Goal: Transaction & Acquisition: Purchase product/service

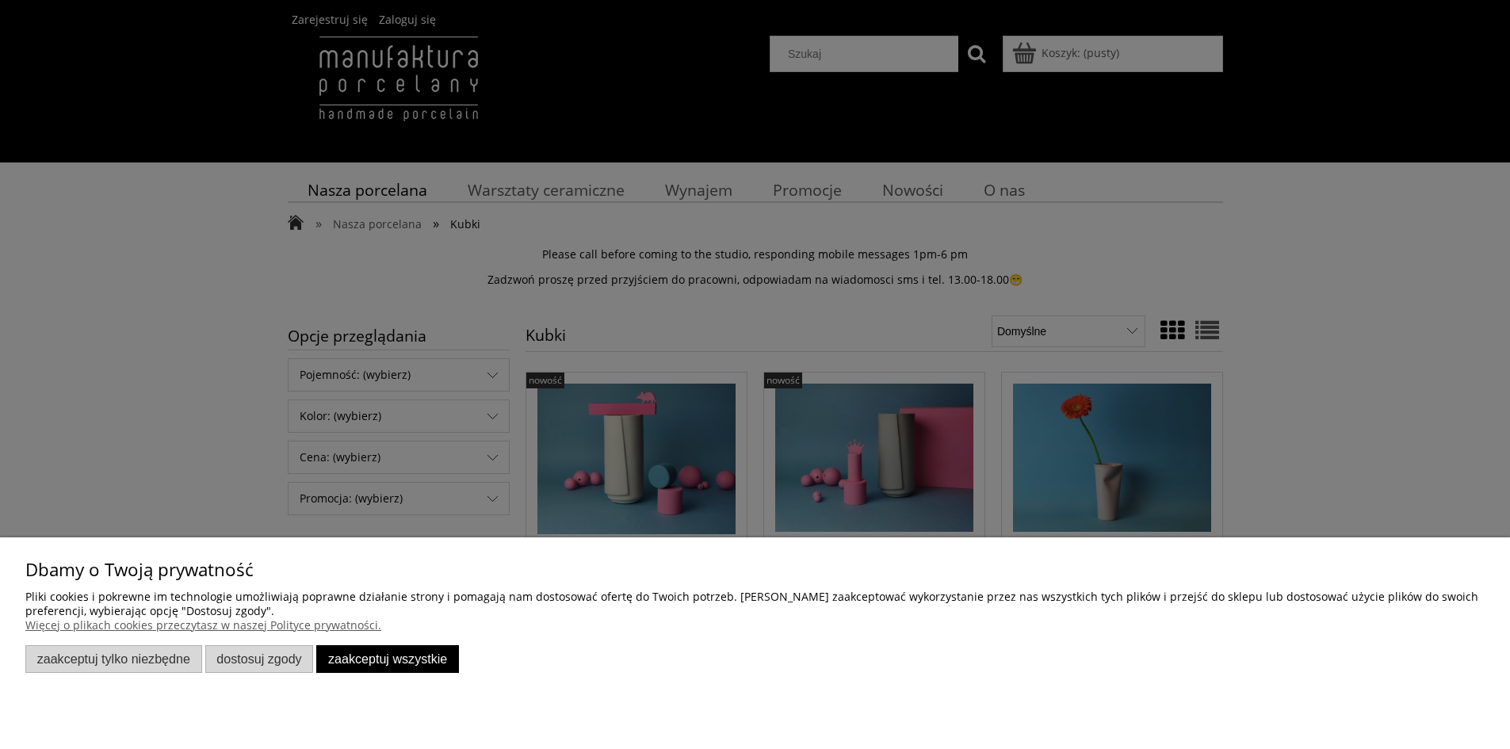
click at [393, 659] on button "Zaakceptuj wszystkie" at bounding box center [387, 659] width 143 height 28
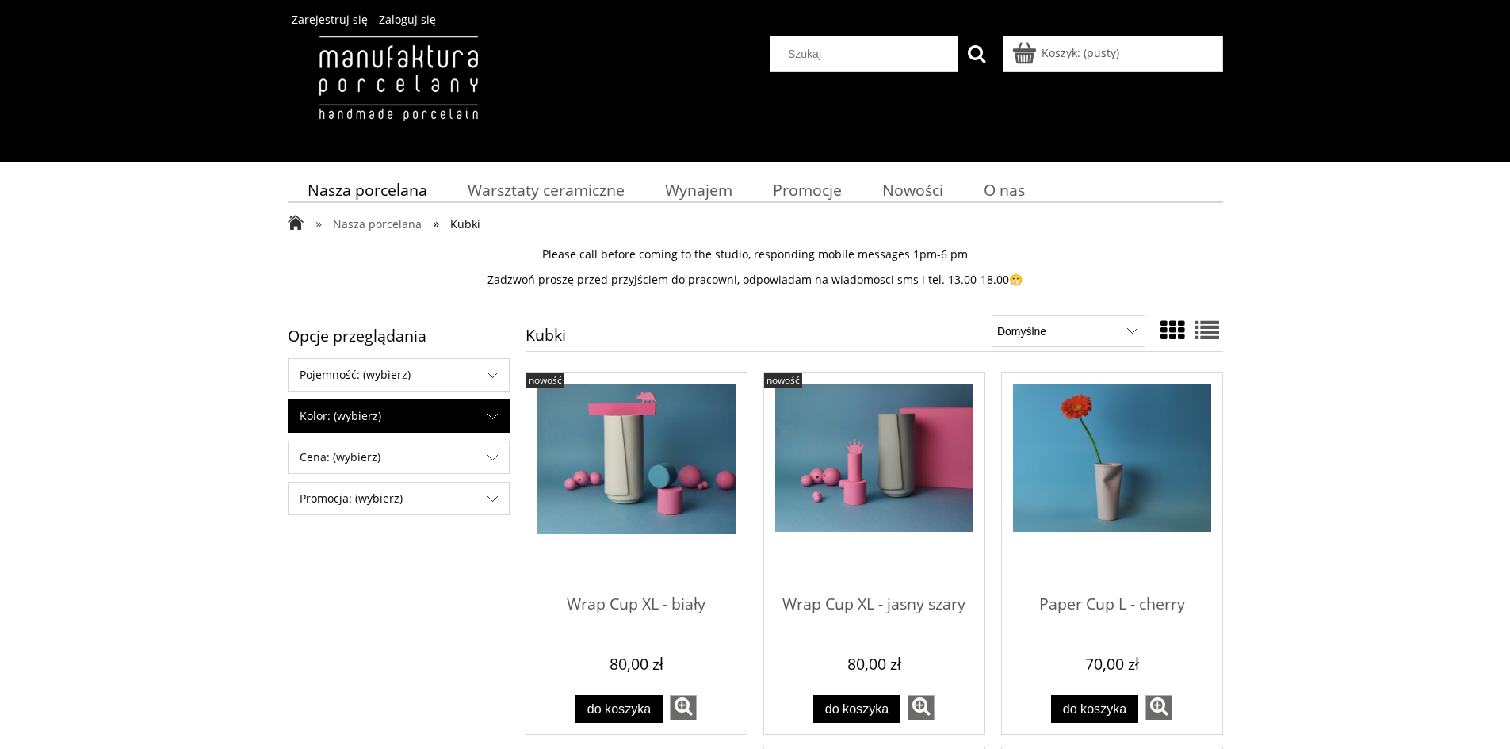
click at [499, 413] on span "Kolor: (wybierz)" at bounding box center [398, 416] width 220 height 32
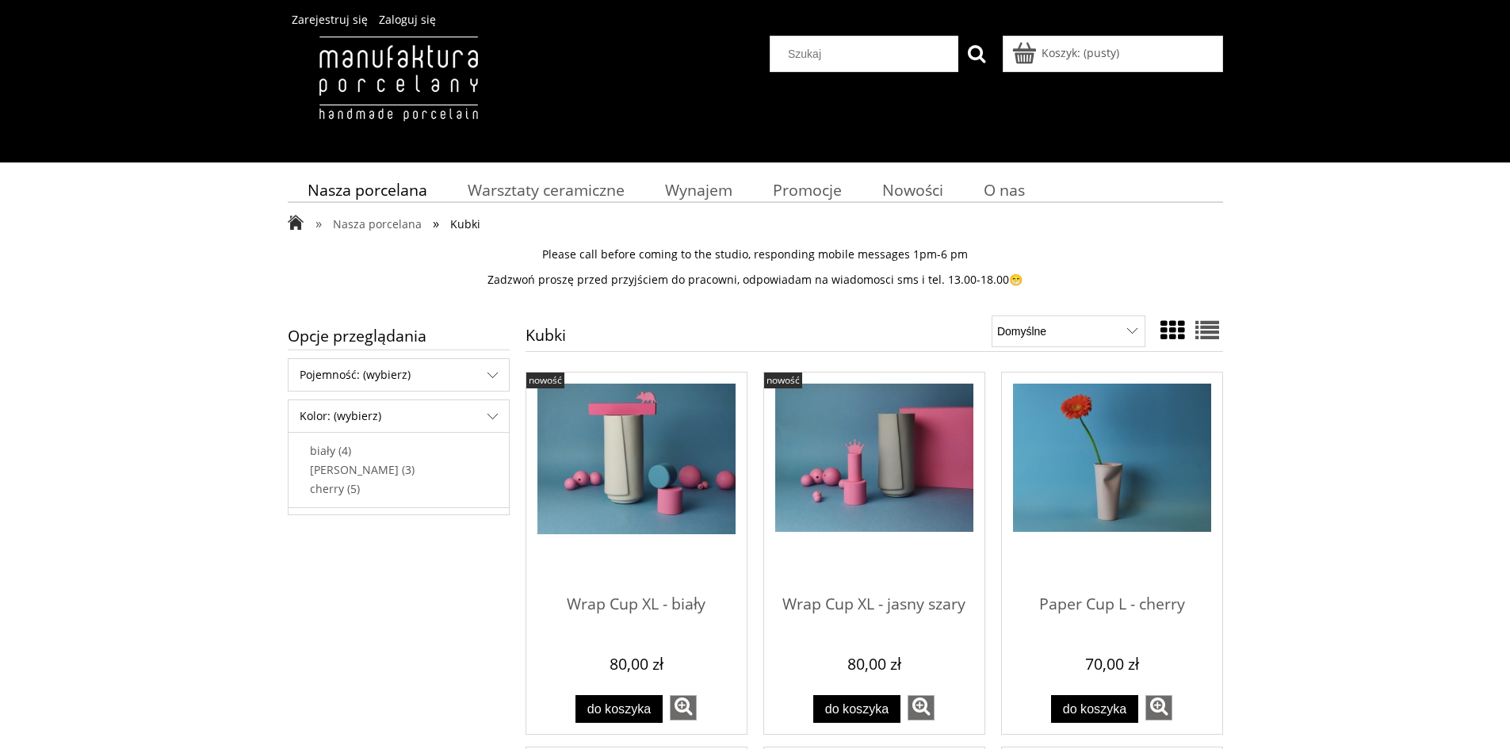
click at [663, 322] on div at bounding box center [873, 332] width 697 height 37
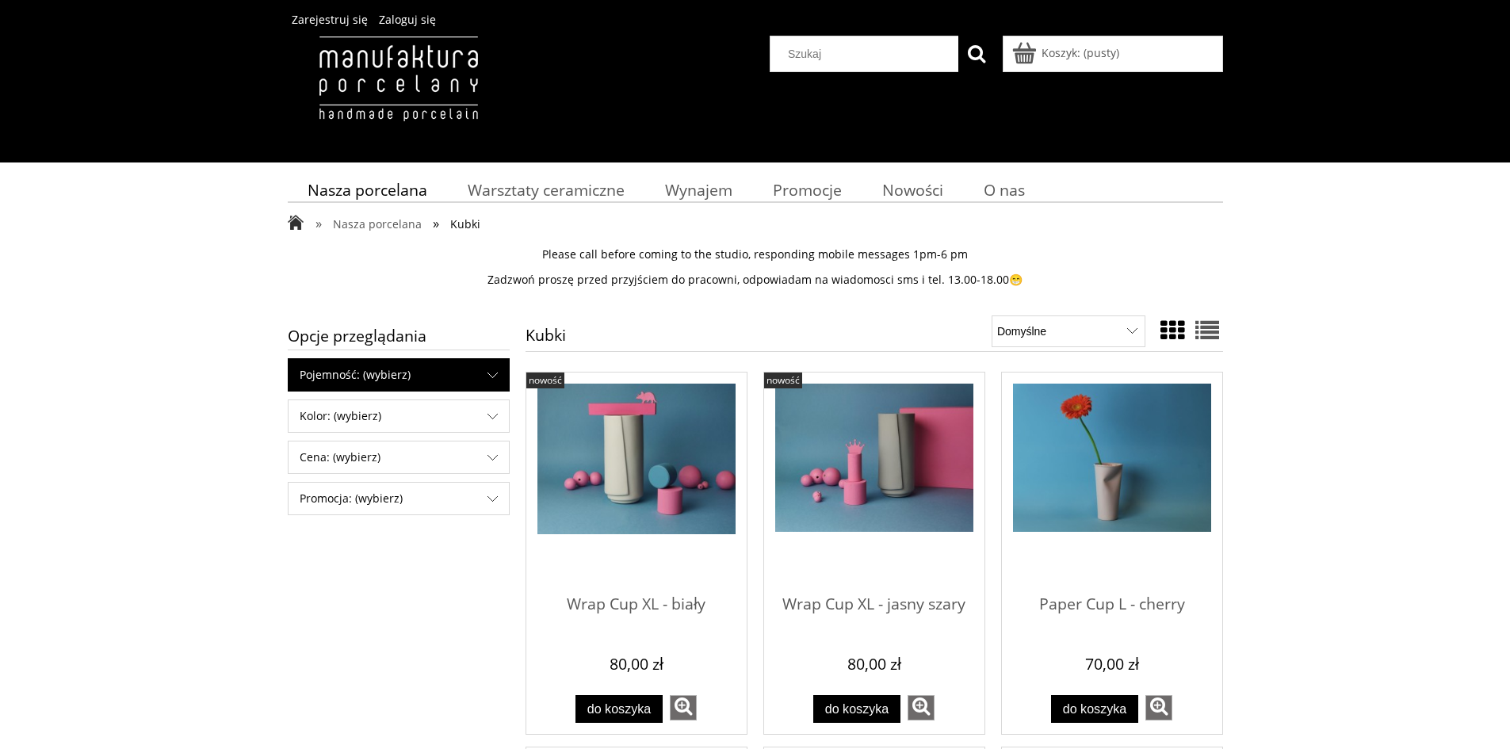
click at [428, 368] on span "Pojemność: (wybierz)" at bounding box center [398, 375] width 220 height 32
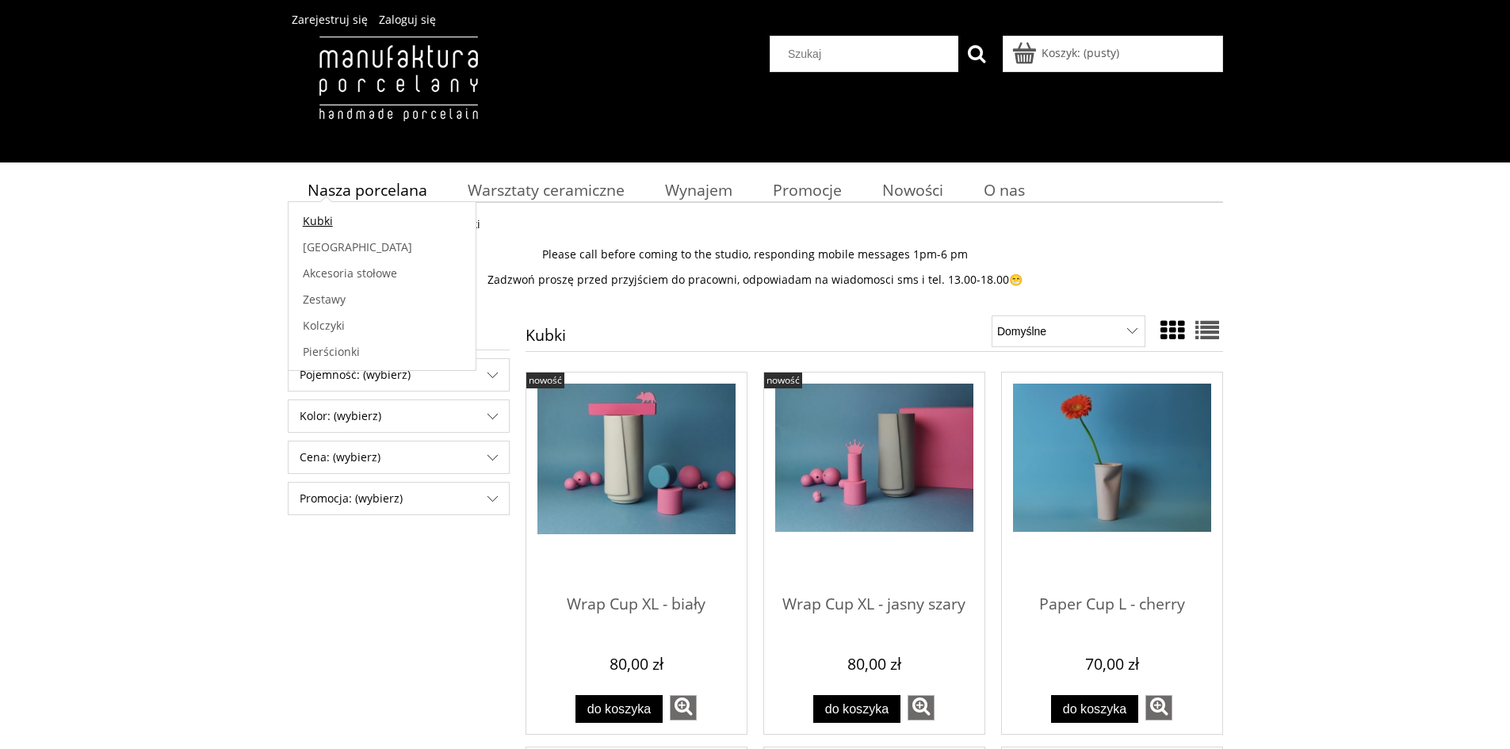
click at [320, 223] on span "Kubki" at bounding box center [318, 220] width 30 height 15
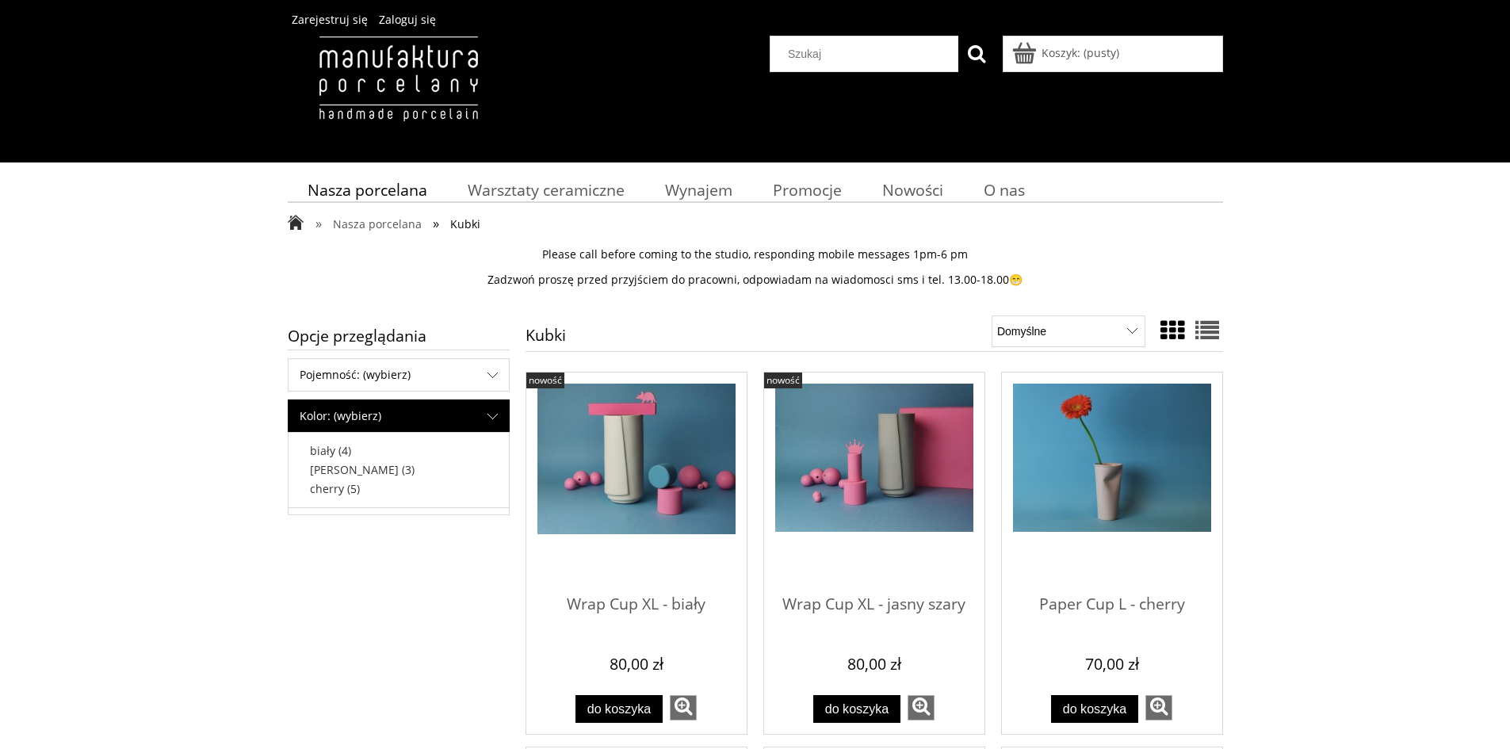
click at [441, 414] on span "Kolor: (wybierz)" at bounding box center [398, 416] width 220 height 32
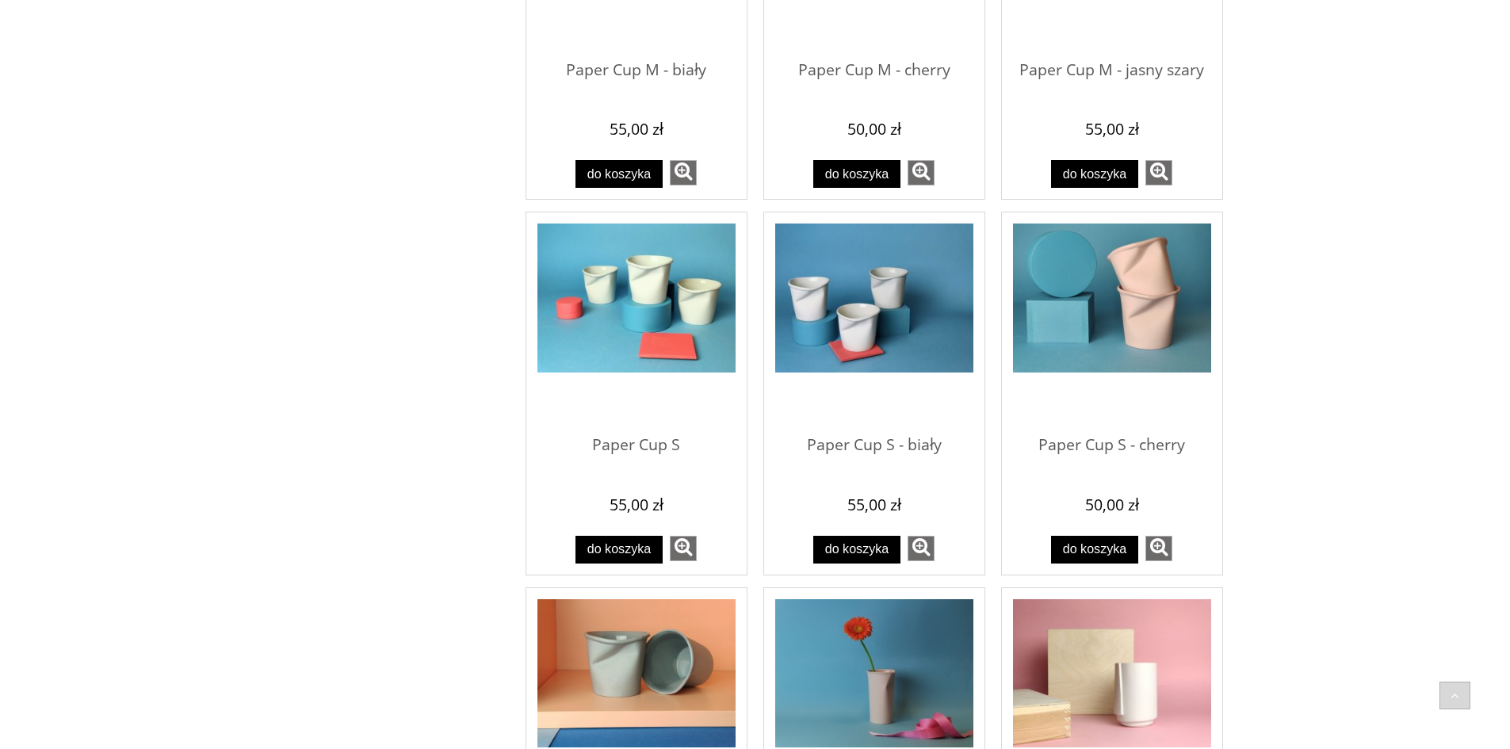
scroll to position [792, 0]
